Goal: Task Accomplishment & Management: Use online tool/utility

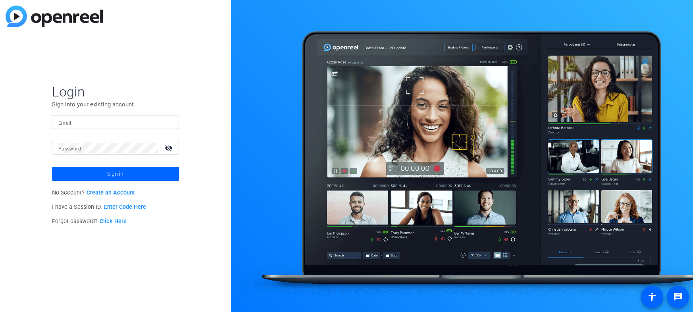
click at [135, 121] on input "Email" at bounding box center [115, 122] width 114 height 10
type input "[EMAIL_ADDRESS][DOMAIN_NAME]"
click at [129, 179] on span at bounding box center [115, 173] width 127 height 19
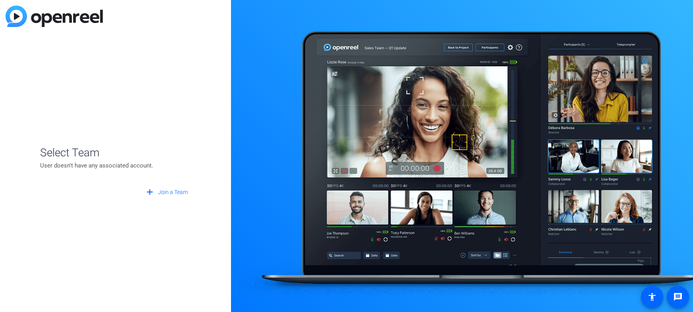
click at [118, 162] on p "User doesn't have any associated account." at bounding box center [115, 165] width 151 height 9
click at [169, 188] on span "Join a Team" at bounding box center [173, 192] width 30 height 8
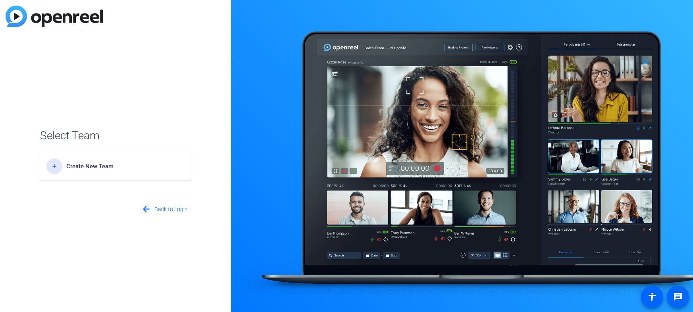
click at [120, 172] on div "+ Create New Team" at bounding box center [115, 166] width 138 height 16
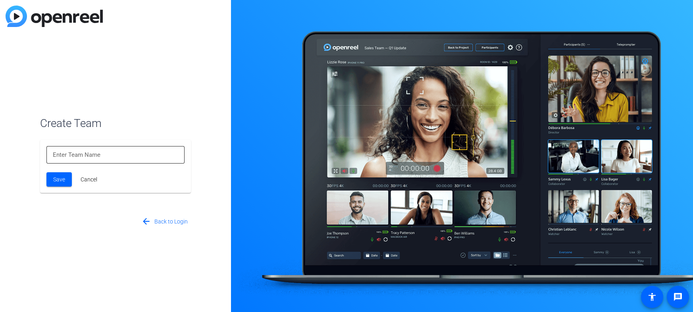
click at [102, 154] on input at bounding box center [115, 155] width 125 height 10
type input "[PERSON_NAME]'s Team"
click at [61, 190] on mat-card-content "[PERSON_NAME]'s Team Save Cancel" at bounding box center [115, 166] width 151 height 53
click at [61, 183] on span "Save" at bounding box center [59, 179] width 12 height 8
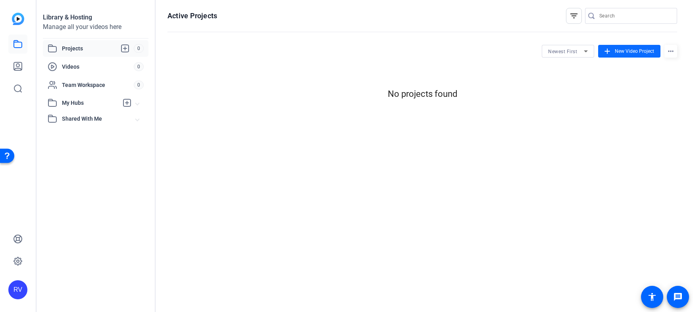
click at [607, 51] on mat-icon "add" at bounding box center [607, 51] width 9 height 9
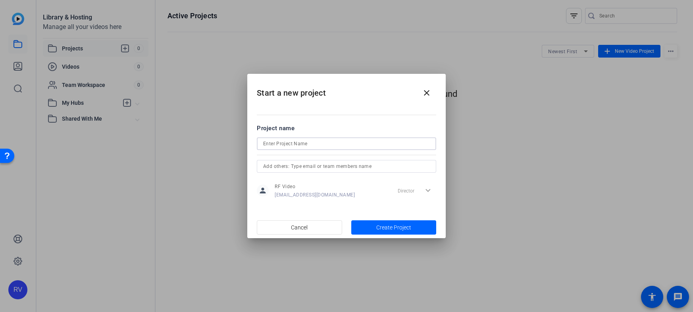
click at [277, 146] on input at bounding box center [346, 144] width 167 height 10
type input "test"
click at [371, 163] on input "text" at bounding box center [346, 167] width 167 height 10
click at [388, 227] on span "Create Project" at bounding box center [393, 227] width 35 height 8
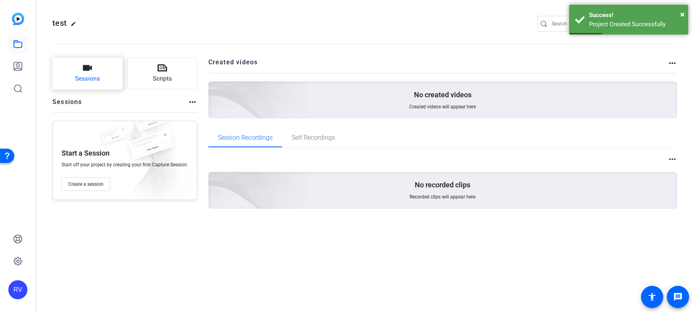
click at [90, 78] on span "Sessions" at bounding box center [87, 78] width 25 height 9
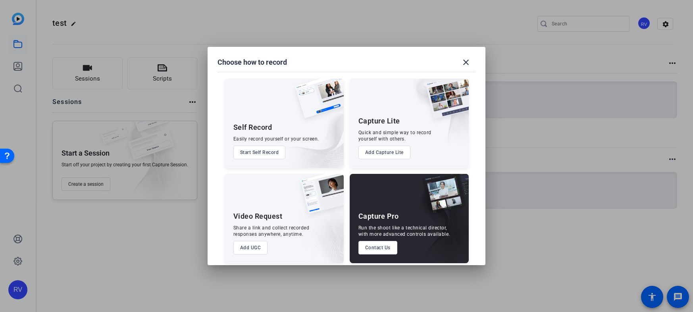
scroll to position [6, 0]
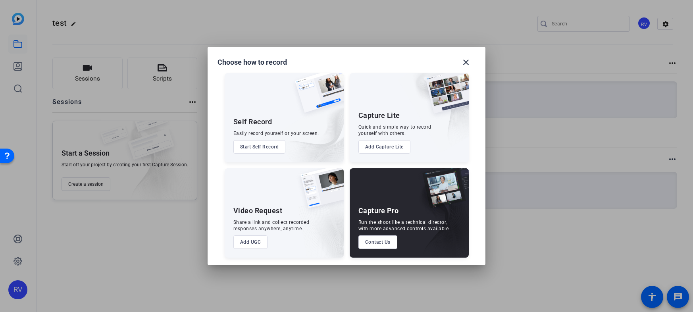
click at [386, 125] on div "Quick and simple way to record yourself with others." at bounding box center [394, 130] width 73 height 13
click at [466, 61] on mat-icon "close" at bounding box center [466, 63] width 10 height 10
